Goal: Task Accomplishment & Management: Use online tool/utility

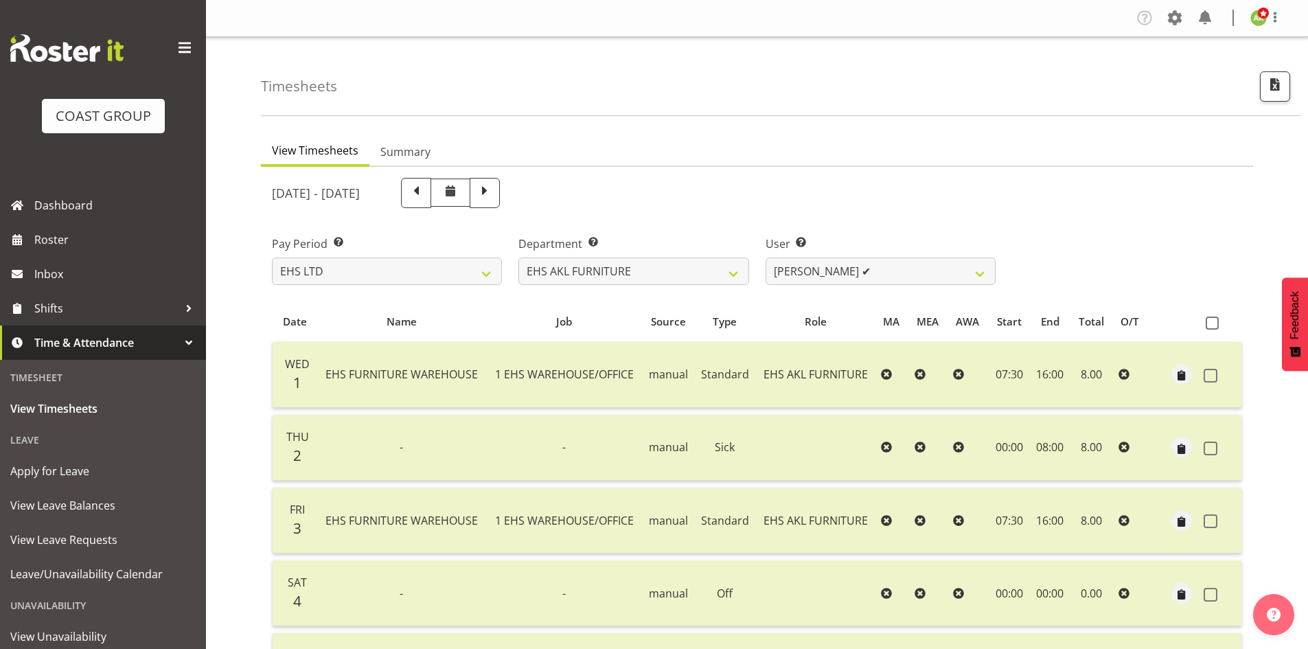
select select "7"
select select "38"
select select "8639"
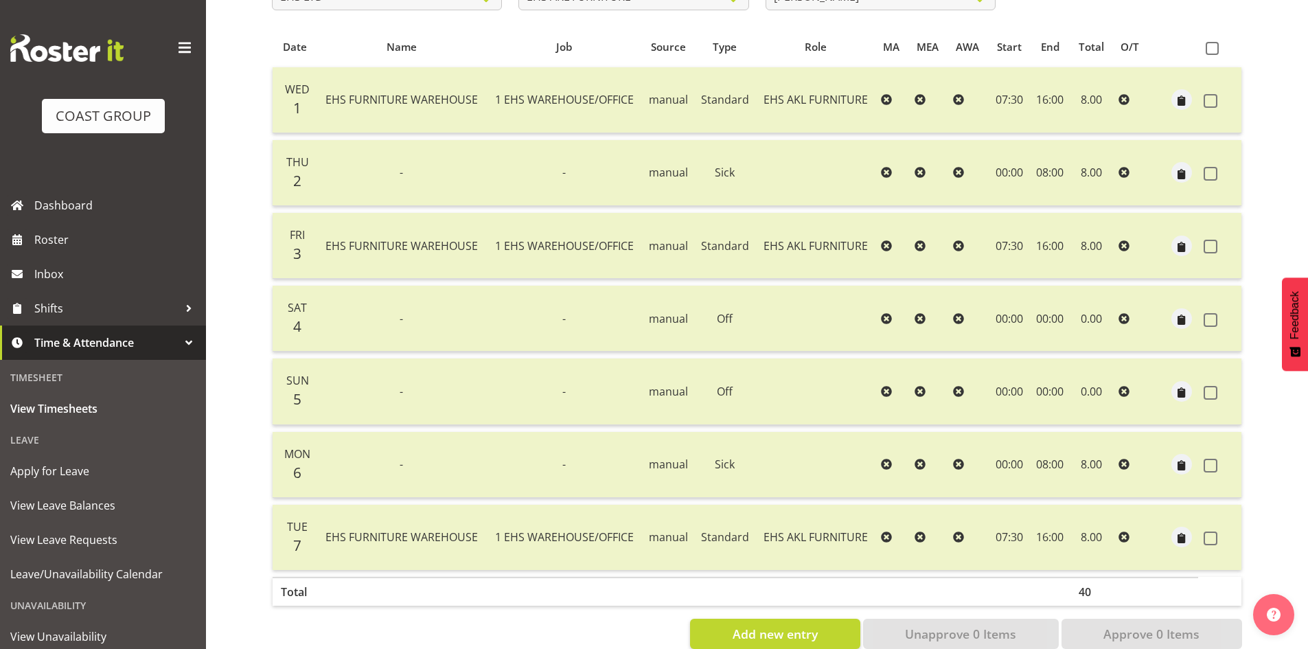
scroll to position [69, 0]
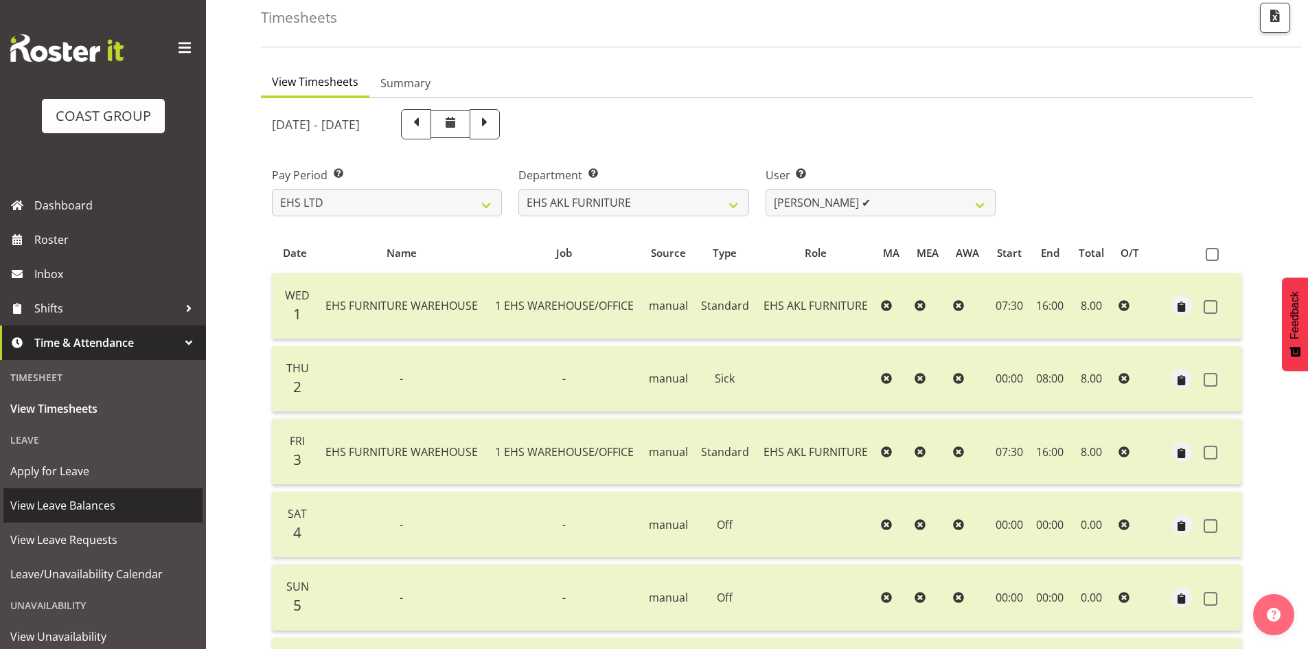
click at [104, 501] on span "View Leave Balances" at bounding box center [102, 505] width 185 height 21
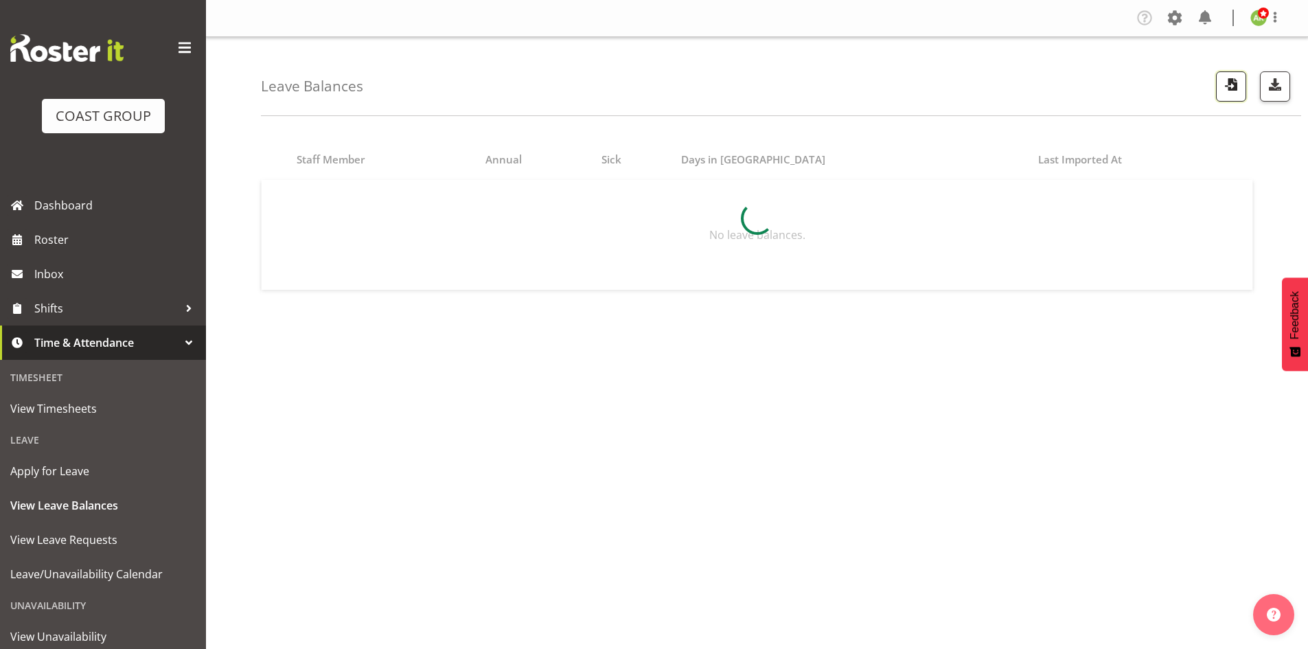
click at [1233, 91] on span "button" at bounding box center [1231, 85] width 18 height 18
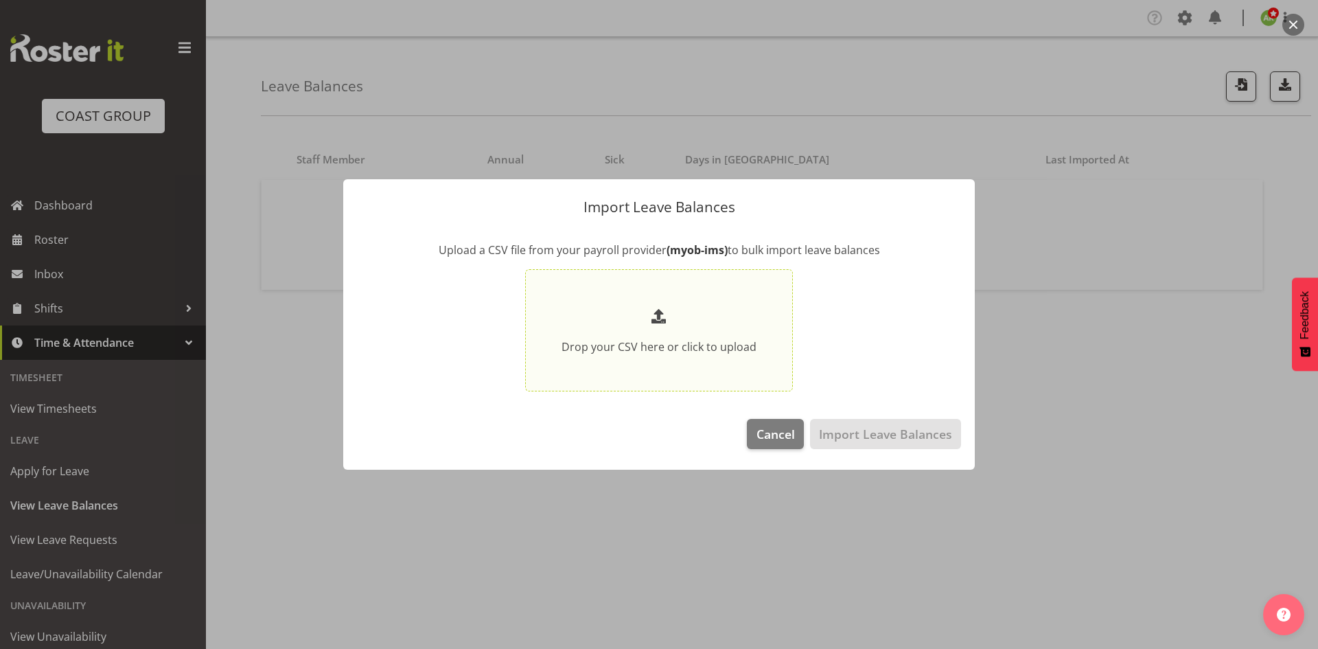
click at [747, 319] on p at bounding box center [659, 317] width 195 height 23
click at [747, 319] on input "Drop your CSV here or click to upload" at bounding box center [659, 330] width 268 height 123
type input "C:\fakepath\Historical_Leave_2025_10_08(1).csv"
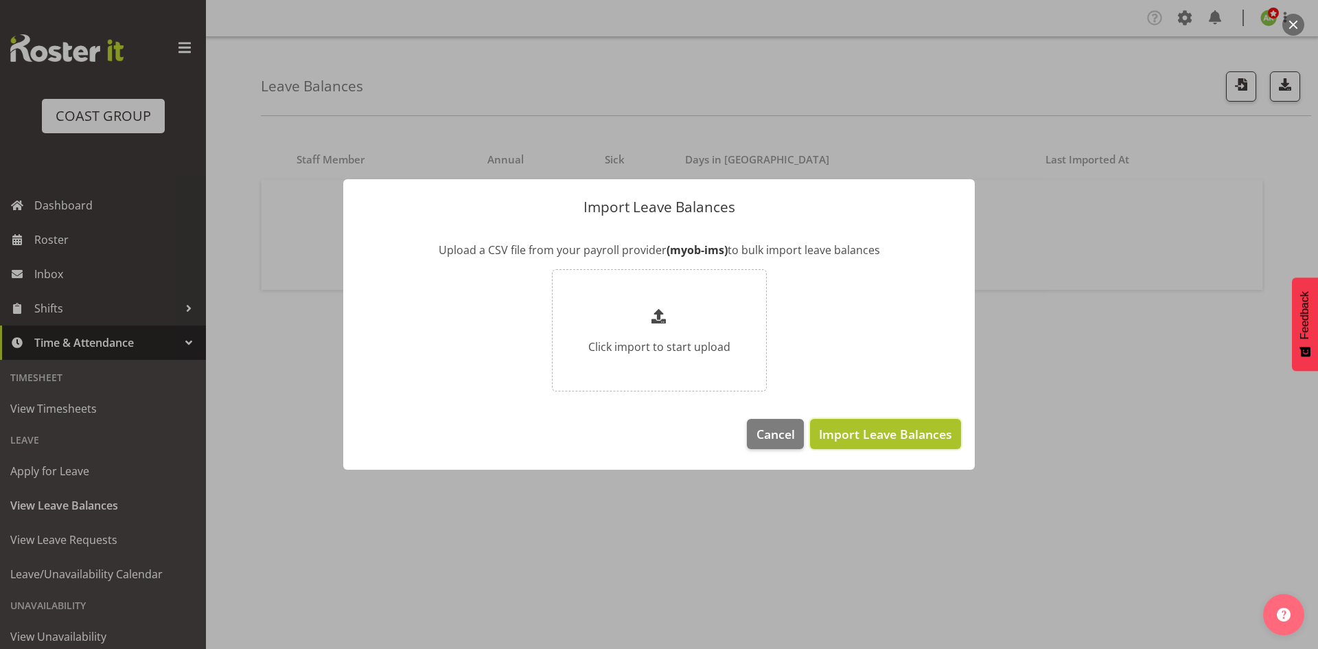
click at [867, 434] on span "Import Leave Balances" at bounding box center [885, 434] width 133 height 18
